Goal: Find specific page/section: Find specific page/section

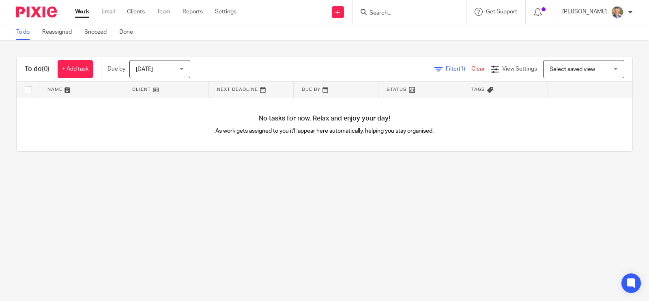
click at [413, 11] on input "Search" at bounding box center [404, 13] width 73 height 7
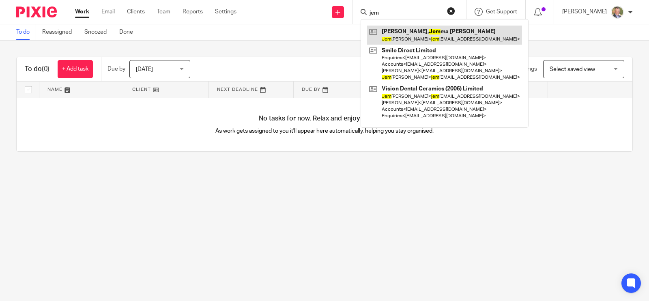
type input "jem"
click at [431, 33] on link at bounding box center [444, 35] width 155 height 19
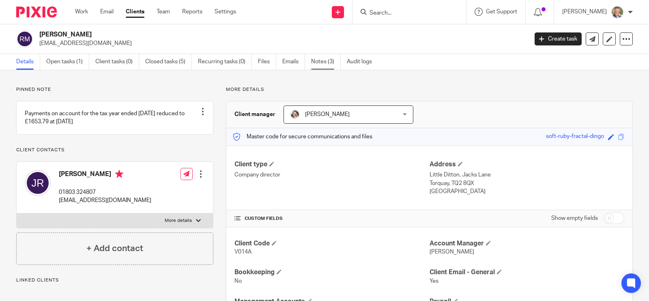
click at [316, 60] on link "Notes (3)" at bounding box center [326, 62] width 30 height 16
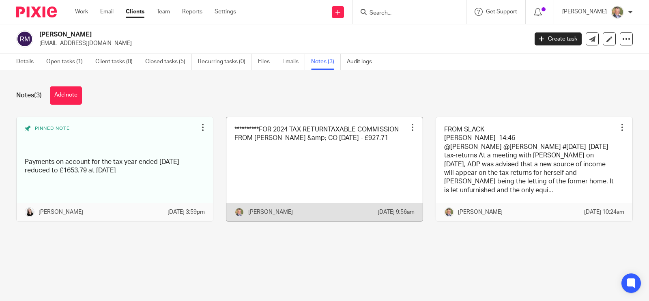
click at [302, 130] on link at bounding box center [324, 169] width 196 height 104
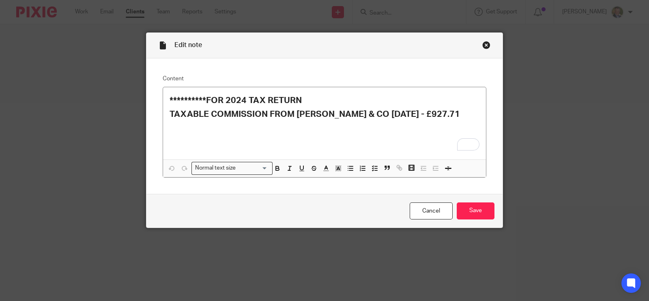
click at [482, 45] on div "Close this dialog window" at bounding box center [486, 45] width 8 height 8
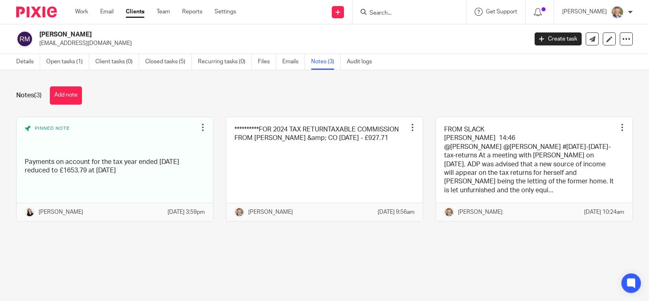
click at [415, 9] on form at bounding box center [411, 12] width 86 height 10
click at [406, 7] on form at bounding box center [411, 12] width 86 height 10
click at [397, 15] on input "Search" at bounding box center [404, 13] width 73 height 7
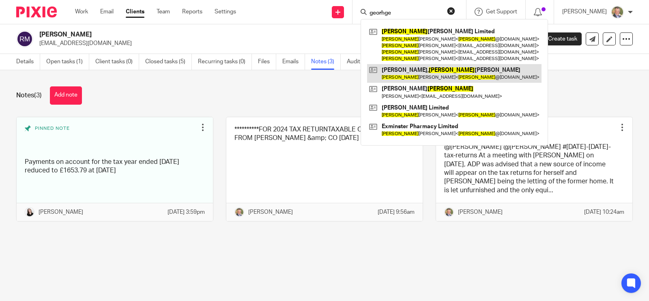
type input "georhge"
click at [437, 76] on link at bounding box center [454, 73] width 174 height 19
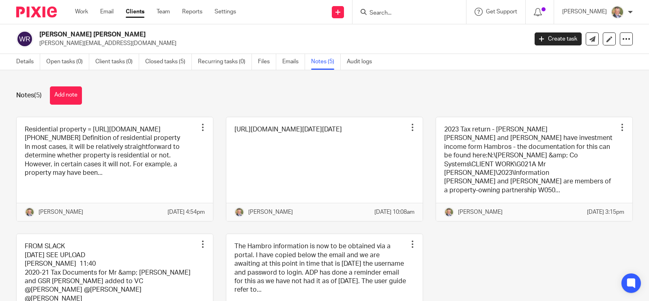
click at [403, 13] on input "Search" at bounding box center [404, 13] width 73 height 7
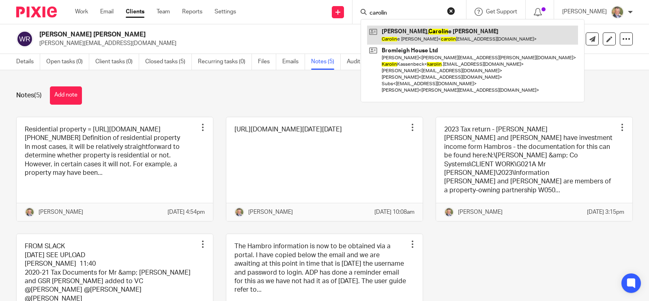
type input "carolin"
click at [423, 35] on link at bounding box center [472, 35] width 211 height 19
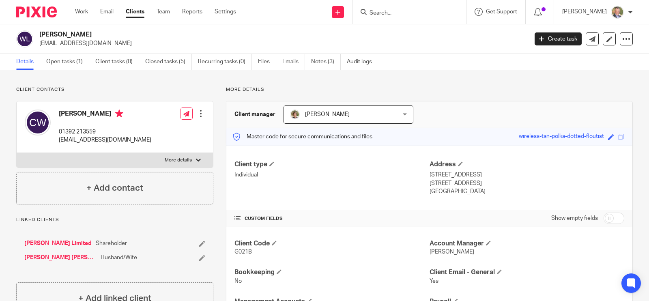
click at [320, 61] on link "Notes (3)" at bounding box center [326, 62] width 30 height 16
